Goal: Information Seeking & Learning: Learn about a topic

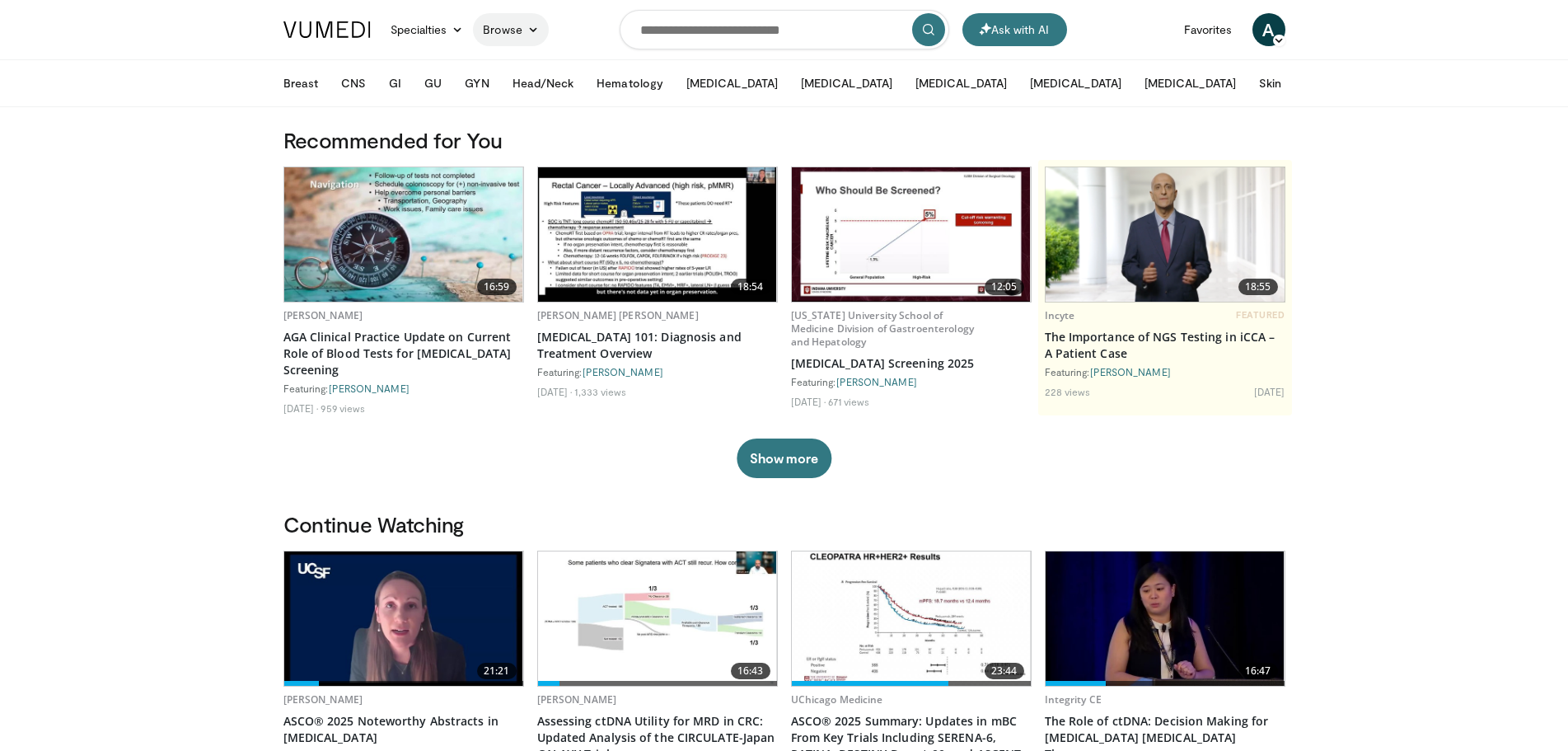
click at [501, 30] on link "Browse" at bounding box center [511, 30] width 76 height 33
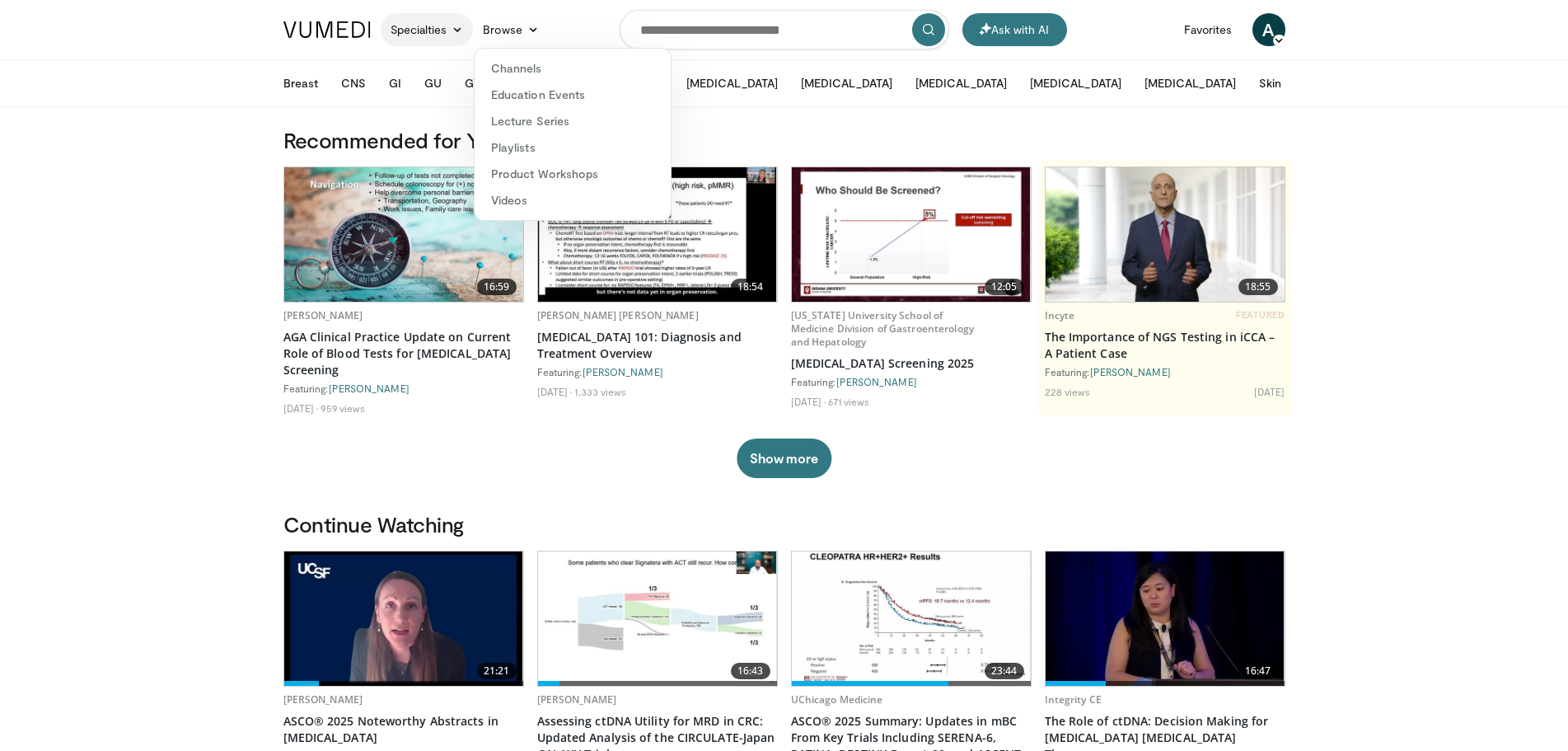
click at [443, 29] on link "Specialties" at bounding box center [427, 30] width 93 height 33
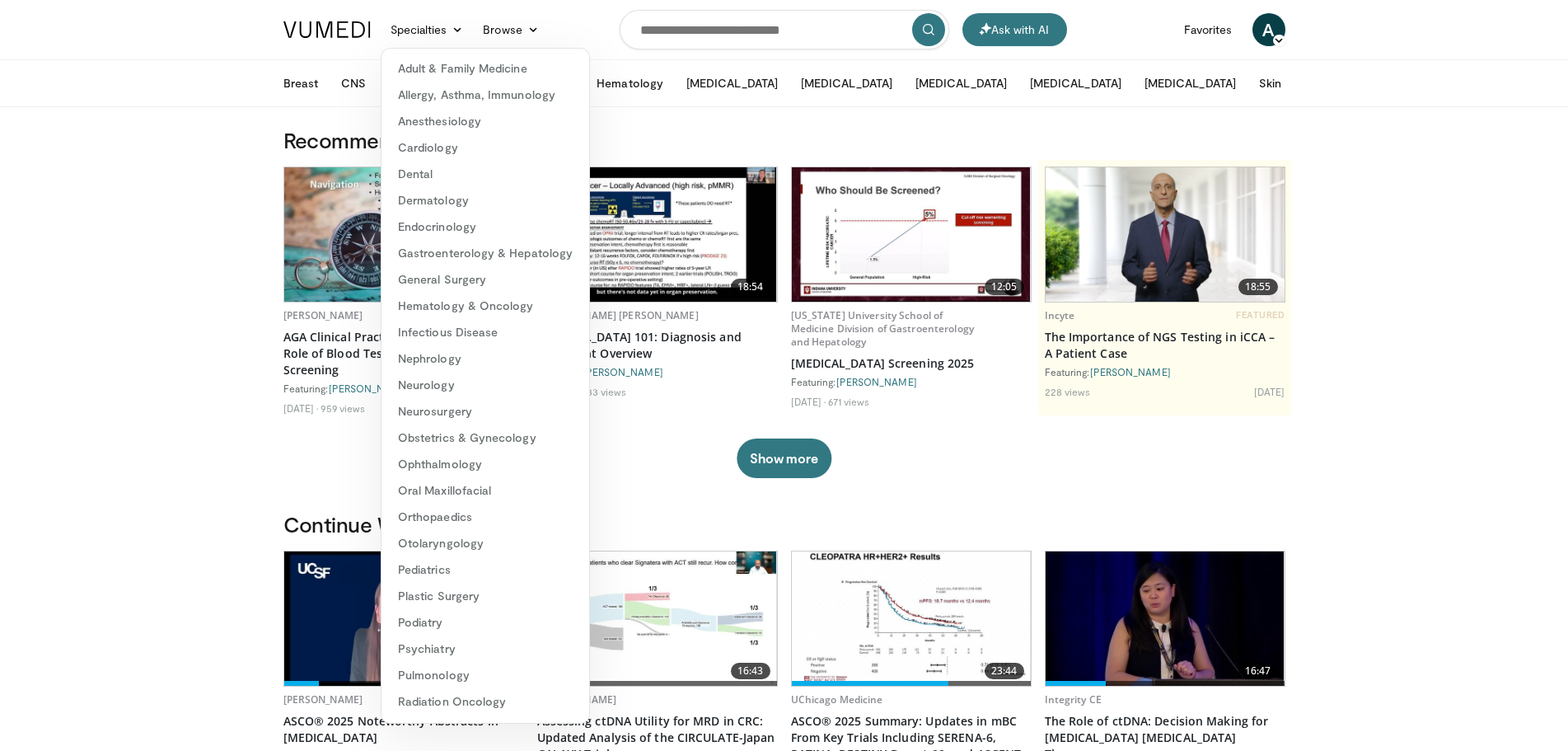
click at [757, 147] on h3 "Recommended for You" at bounding box center [784, 140] width 1002 height 26
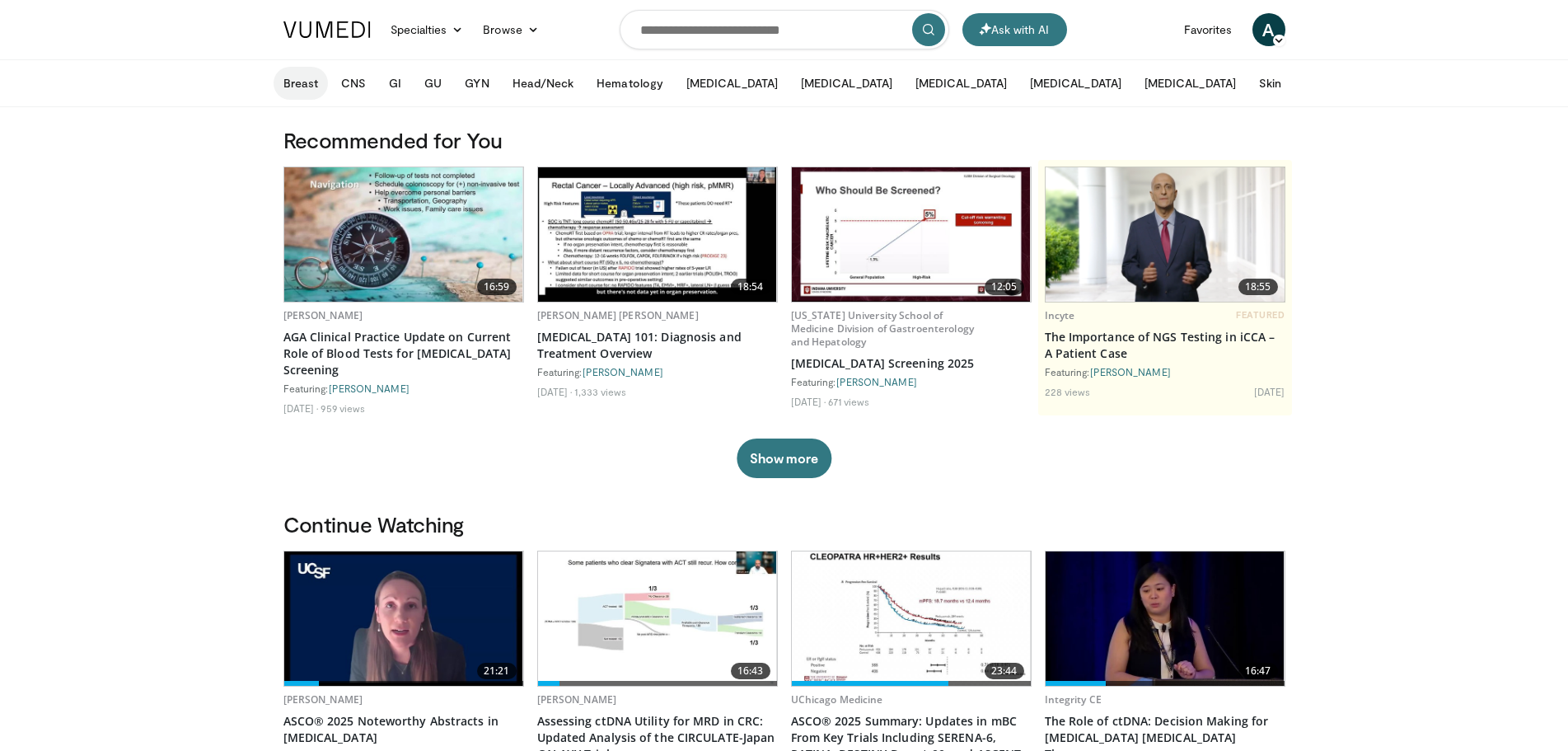
click at [303, 87] on button "Breast" at bounding box center [301, 83] width 54 height 33
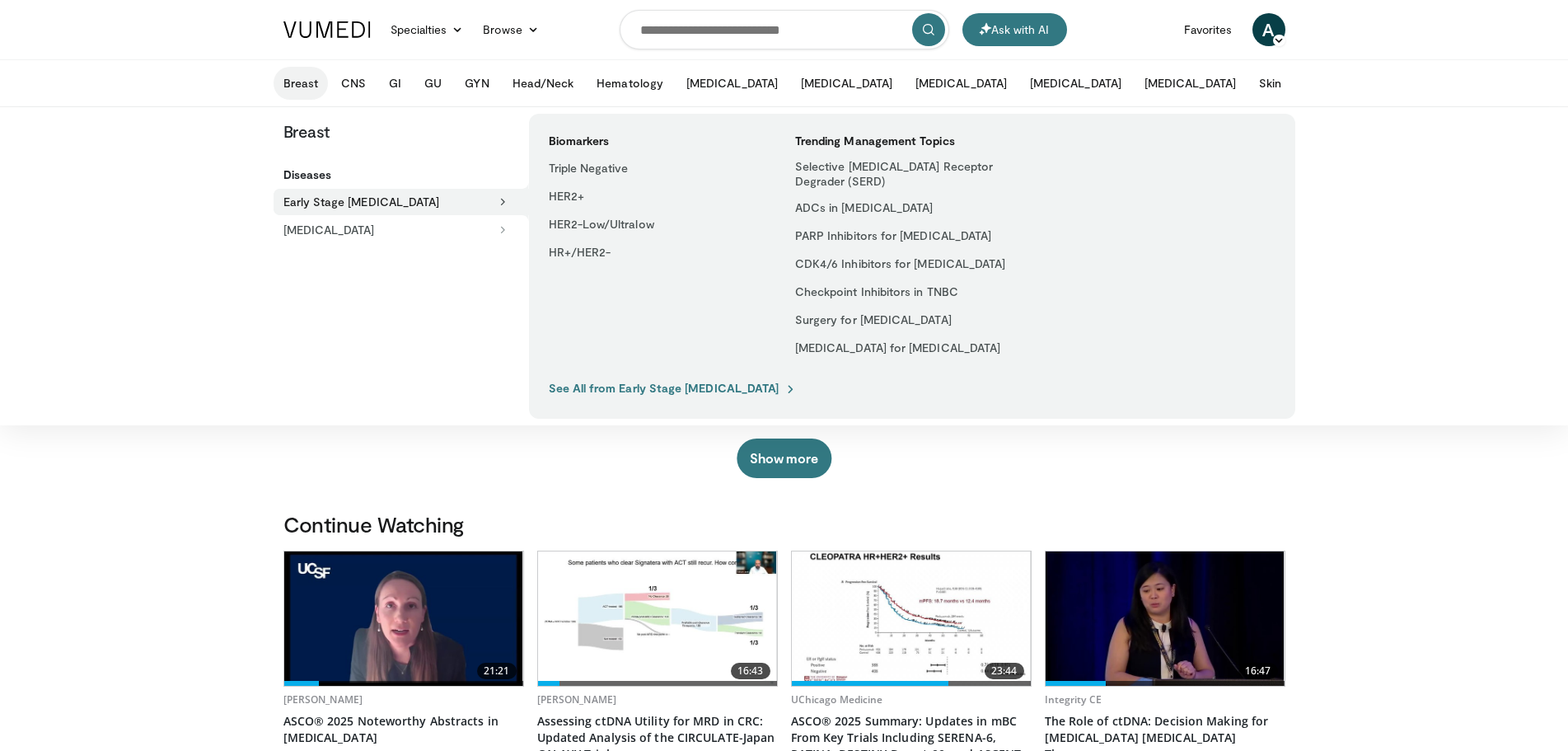
click at [303, 87] on button "Breast" at bounding box center [301, 83] width 54 height 33
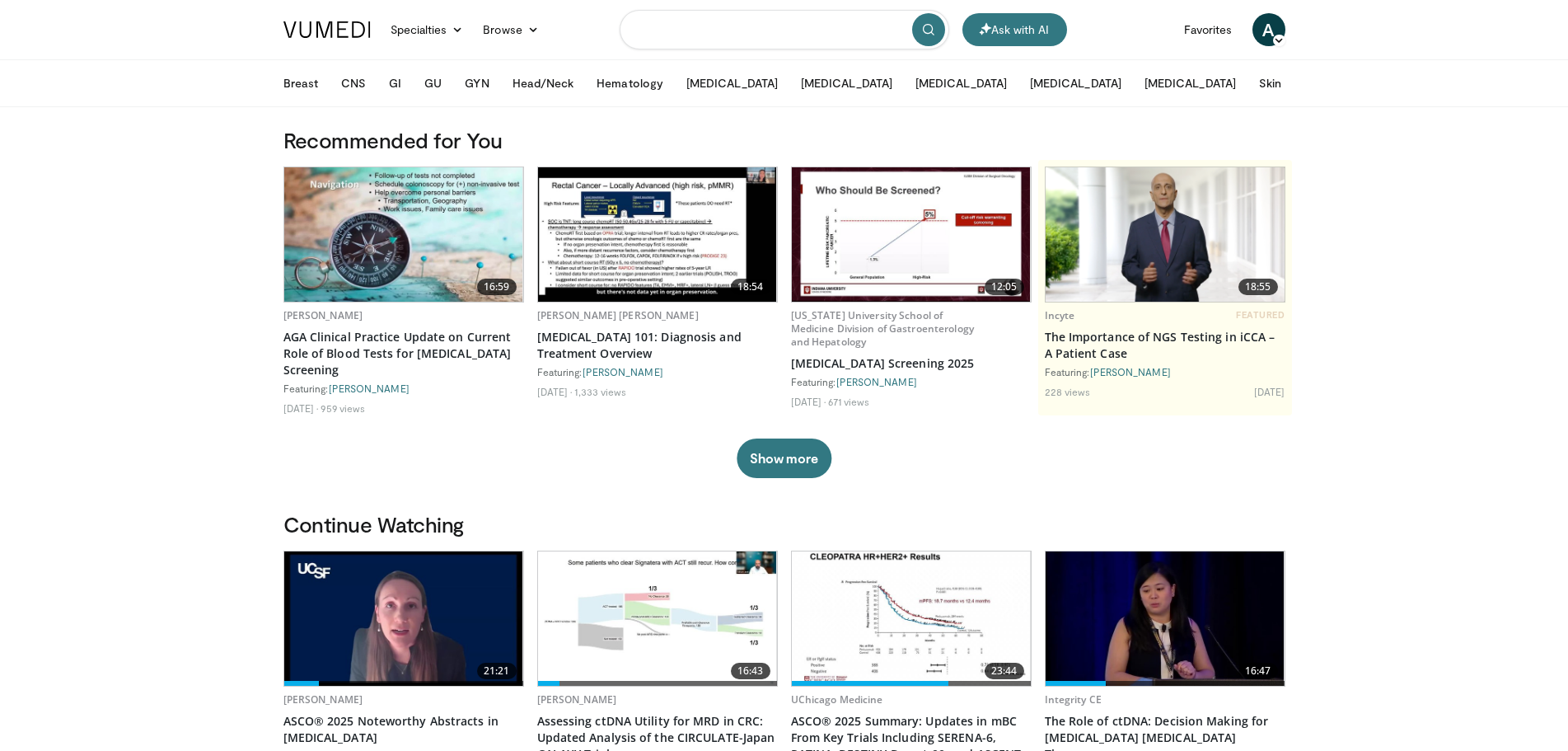
click at [822, 34] on input "Search topics, interventions" at bounding box center [784, 30] width 330 height 40
type input "*********"
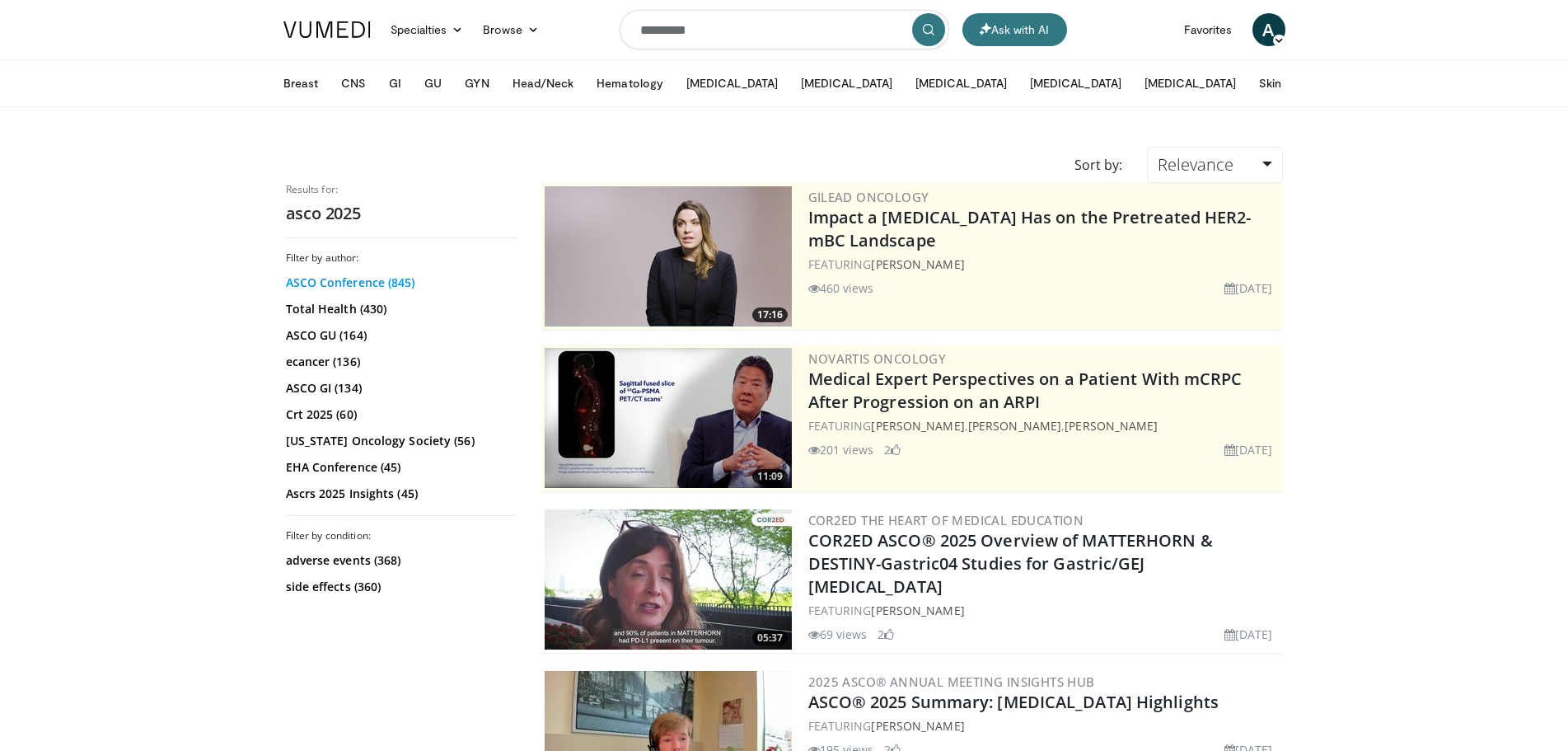
click at [380, 282] on link "ASCO Conference (845)" at bounding box center [399, 282] width 227 height 16
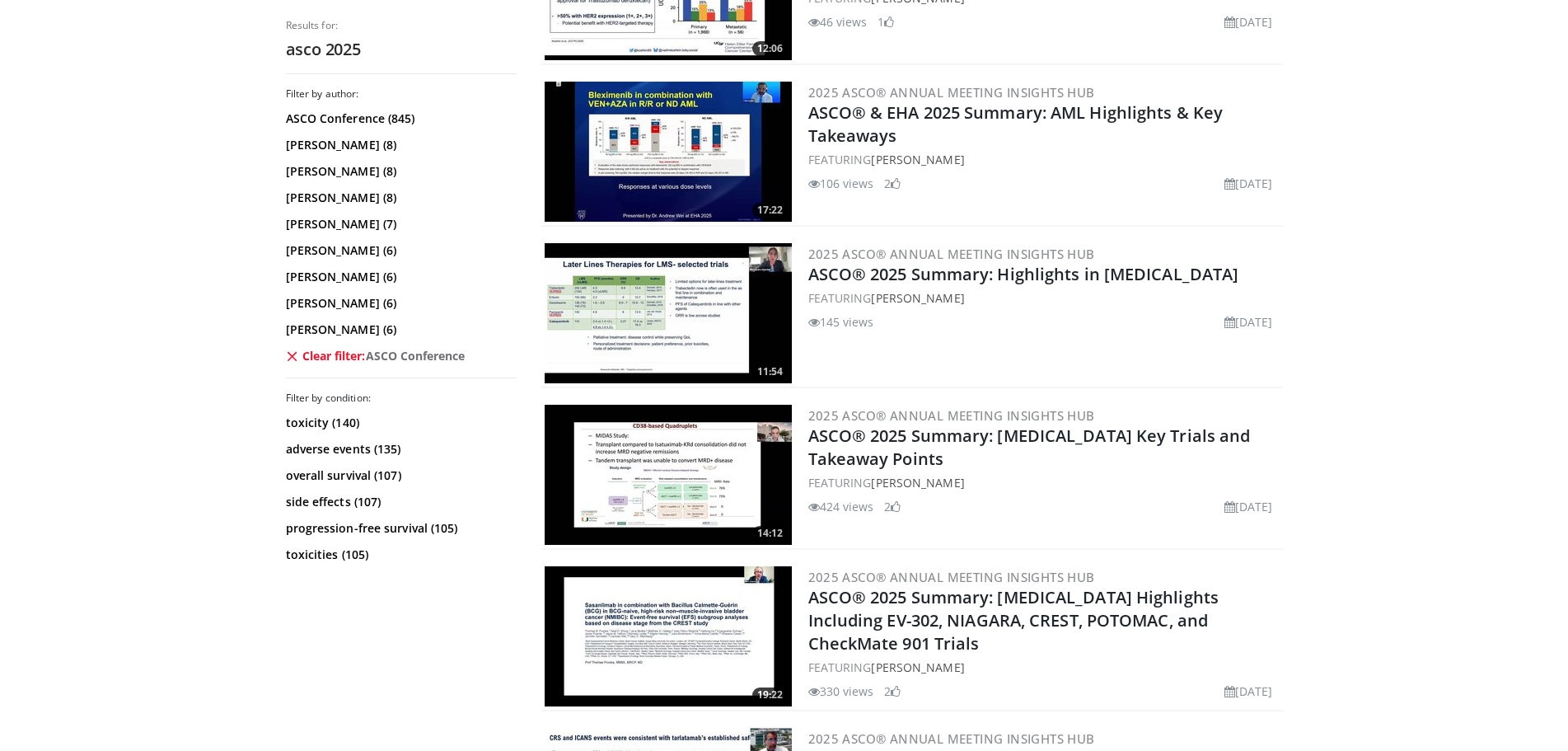
scroll to position [1236, 0]
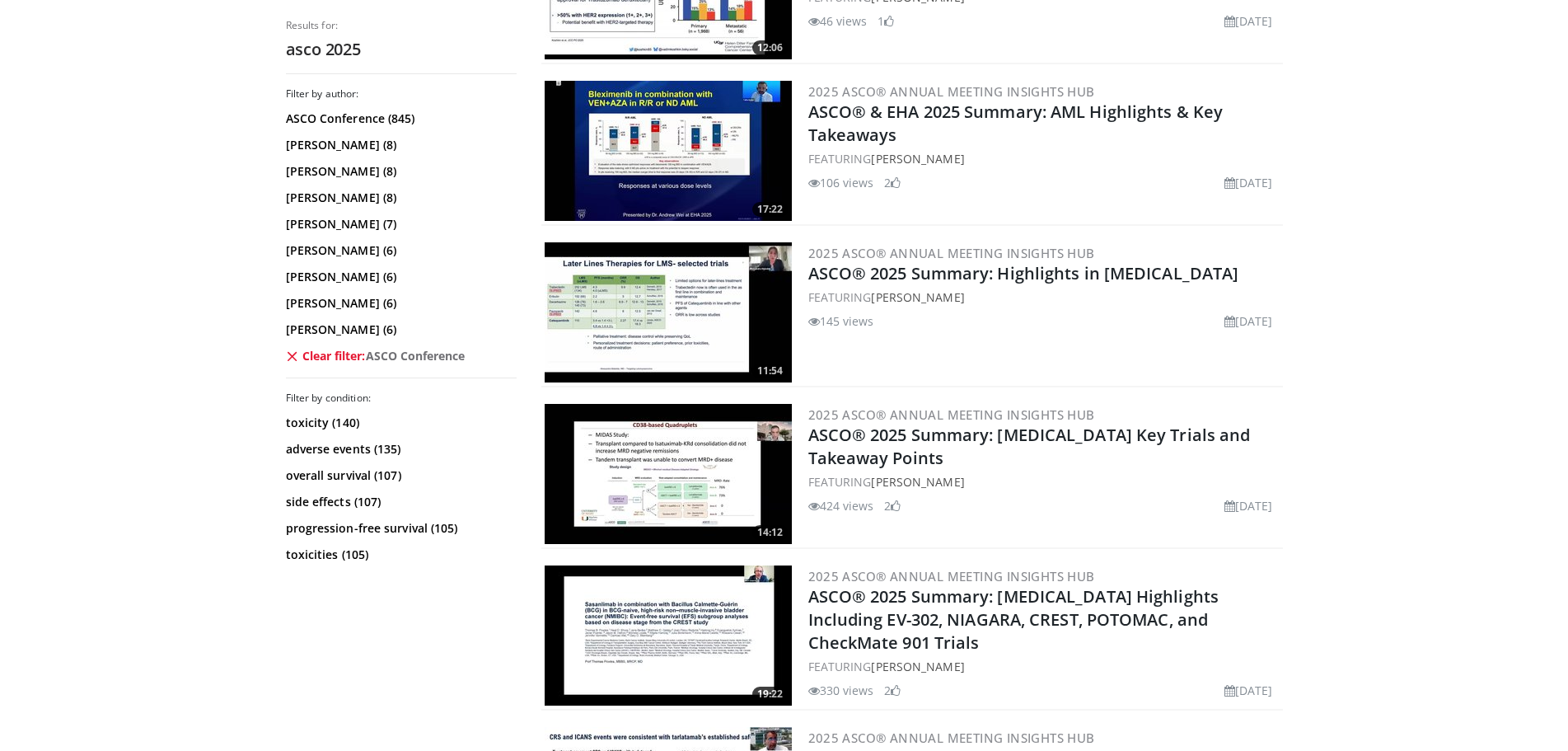
click at [662, 339] on img at bounding box center [668, 313] width 247 height 140
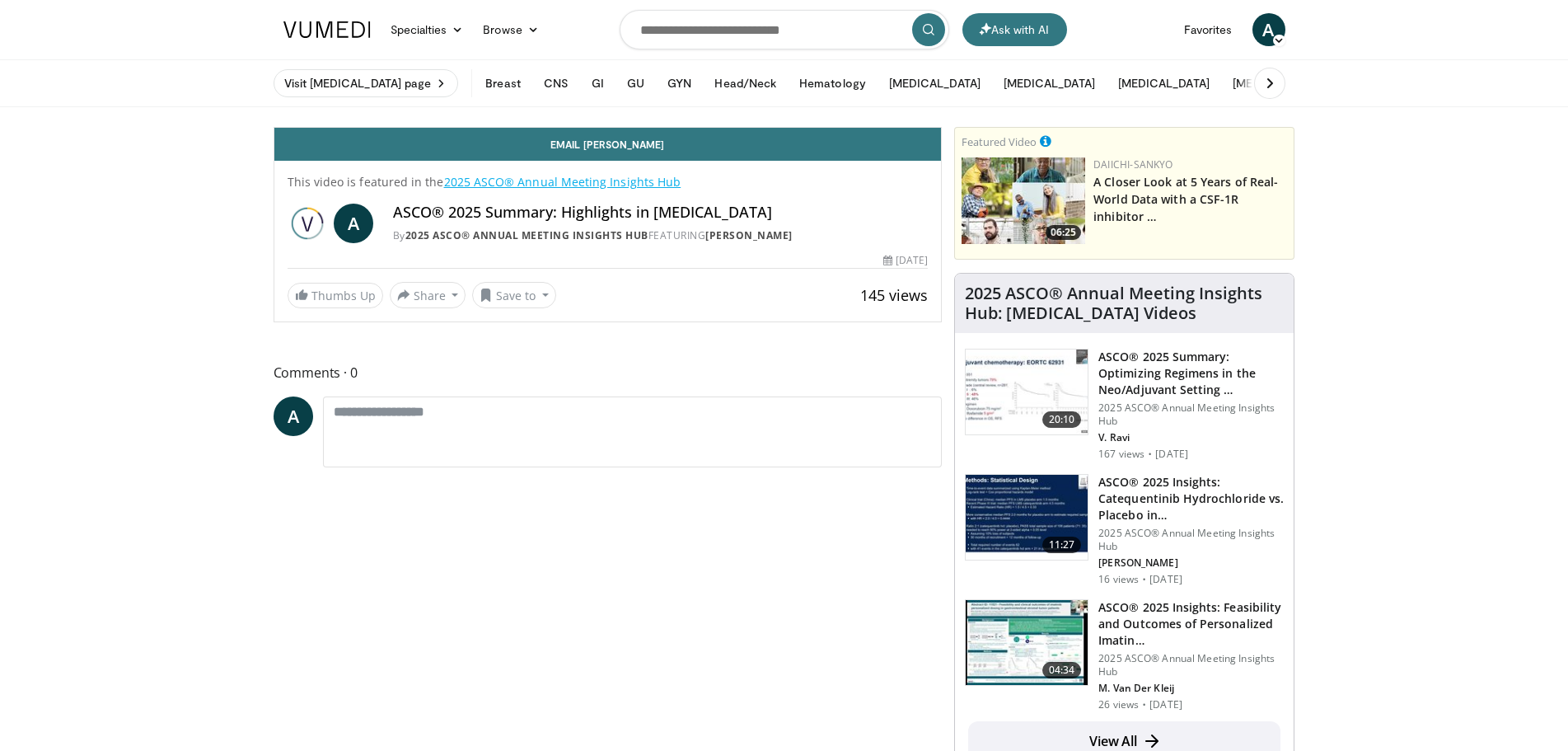
click at [292, 20] on link at bounding box center [327, 30] width 107 height 47
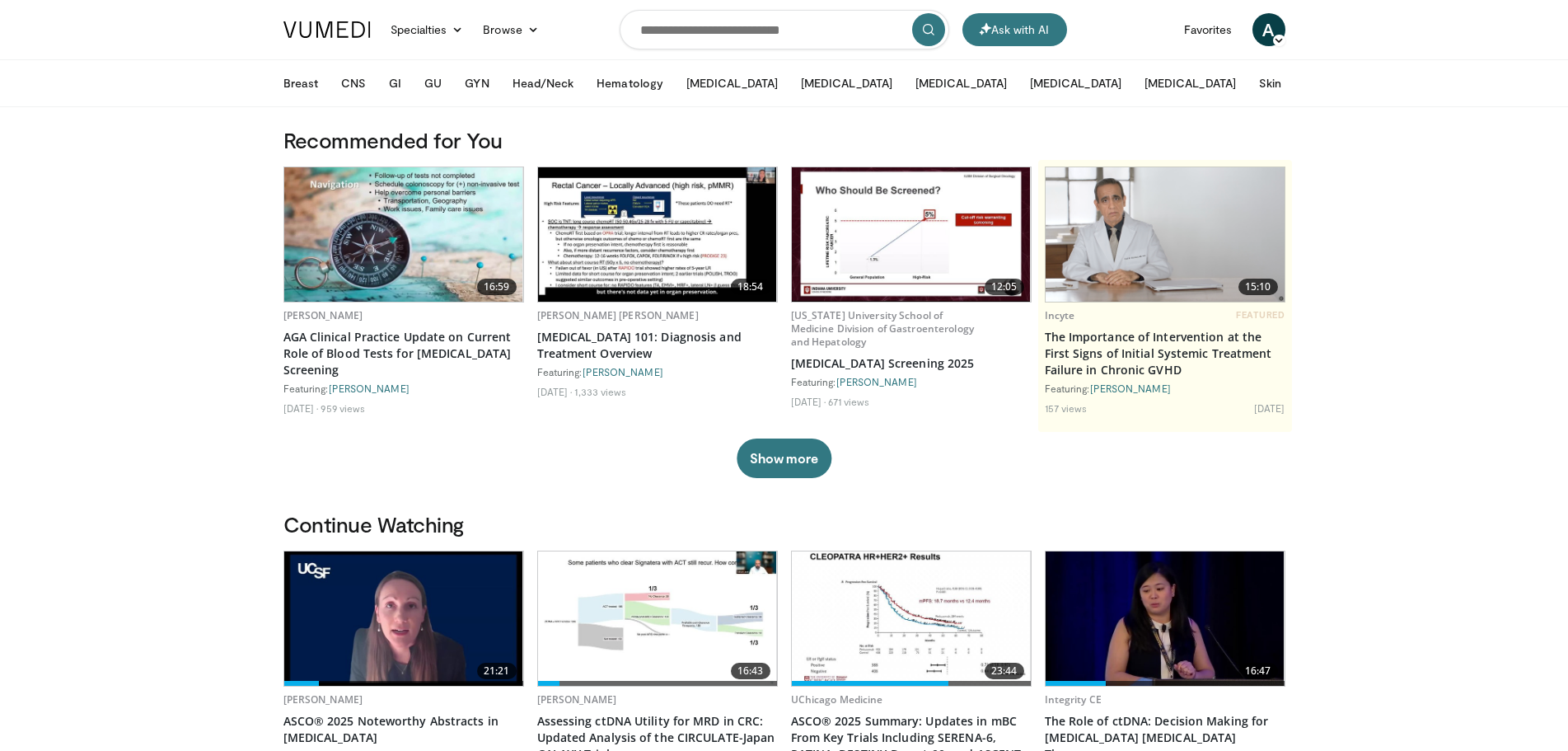
click at [974, 613] on img at bounding box center [911, 618] width 239 height 134
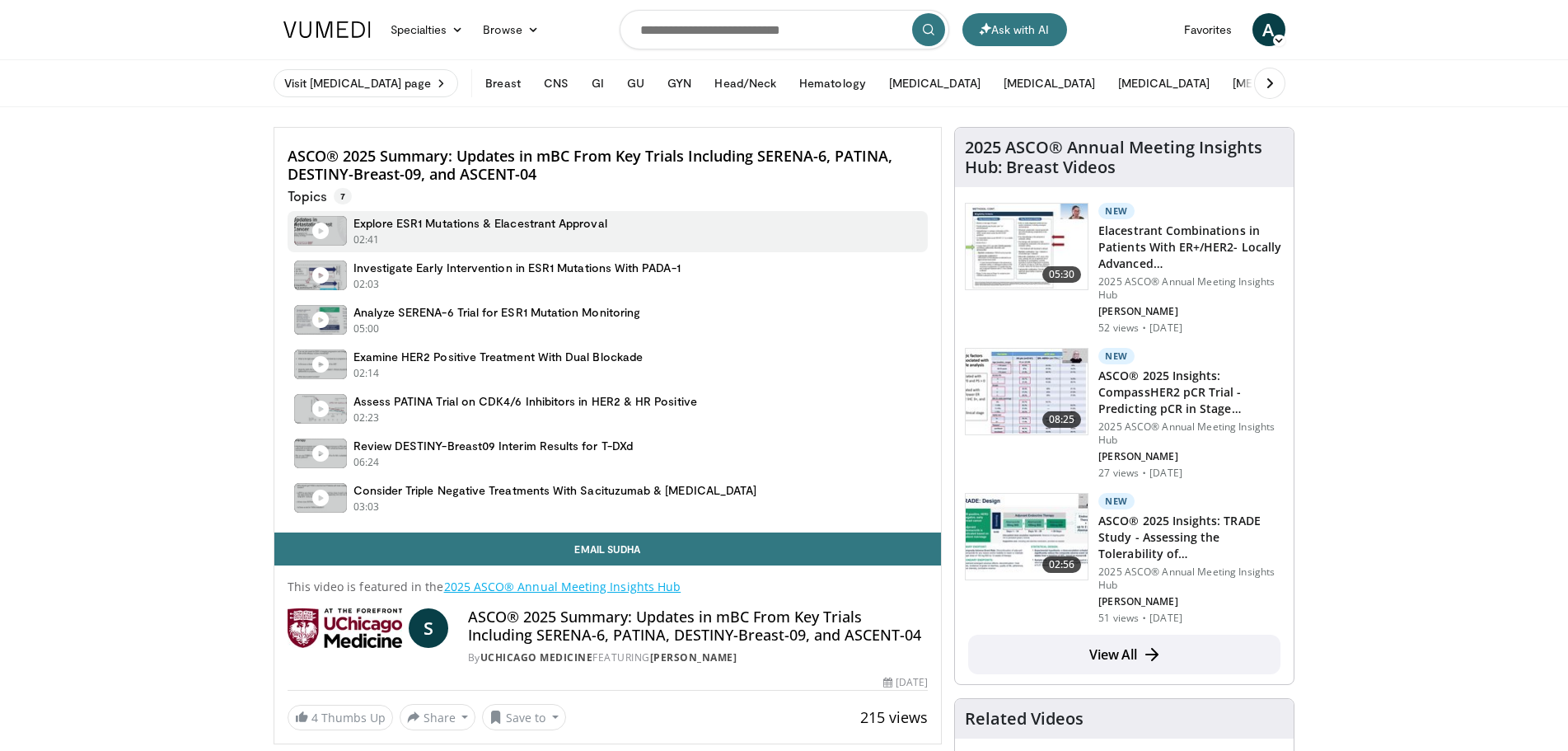
click at [312, 236] on icon at bounding box center [320, 230] width 16 height 16
